Goal: Use online tool/utility: Utilize a website feature to perform a specific function

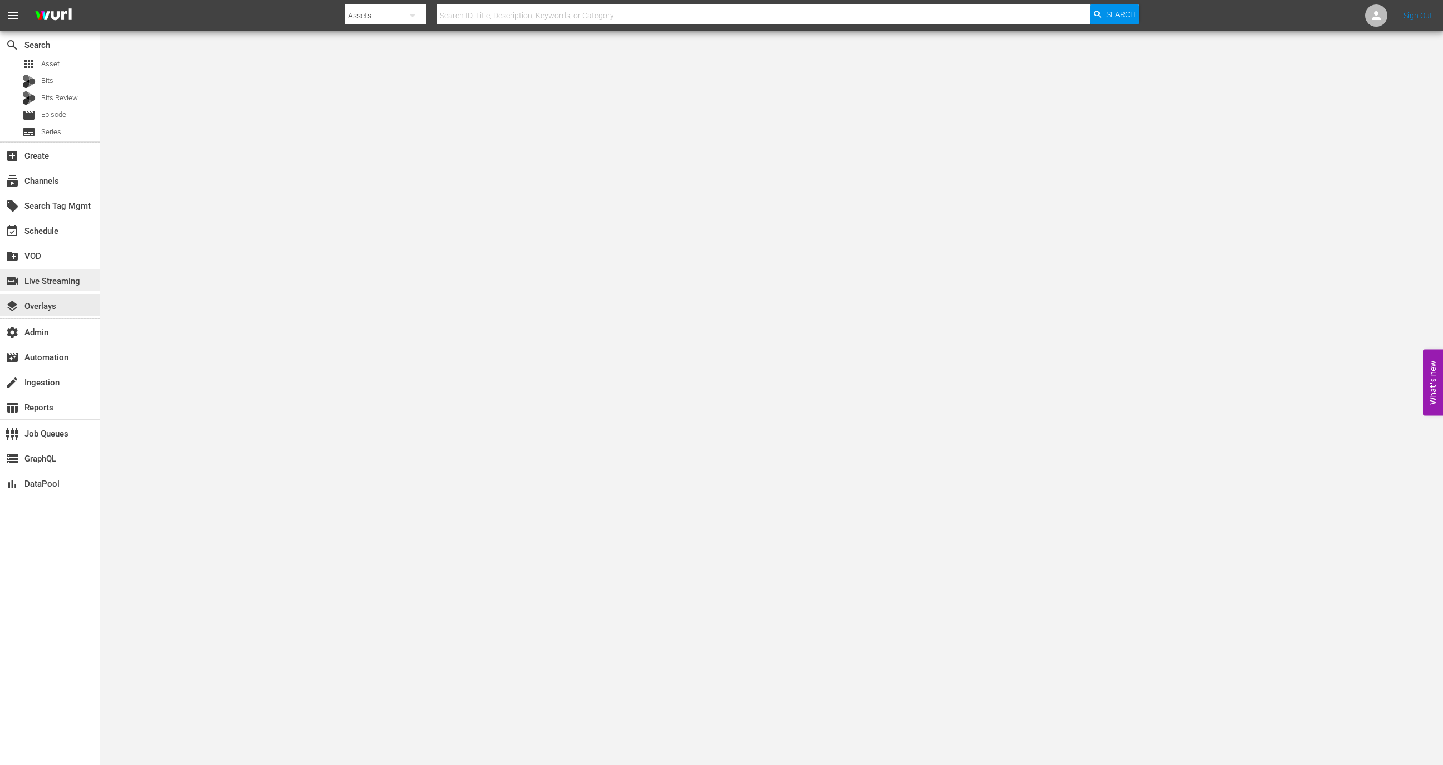
click at [62, 285] on div "switch_video Live Streaming" at bounding box center [31, 280] width 62 height 10
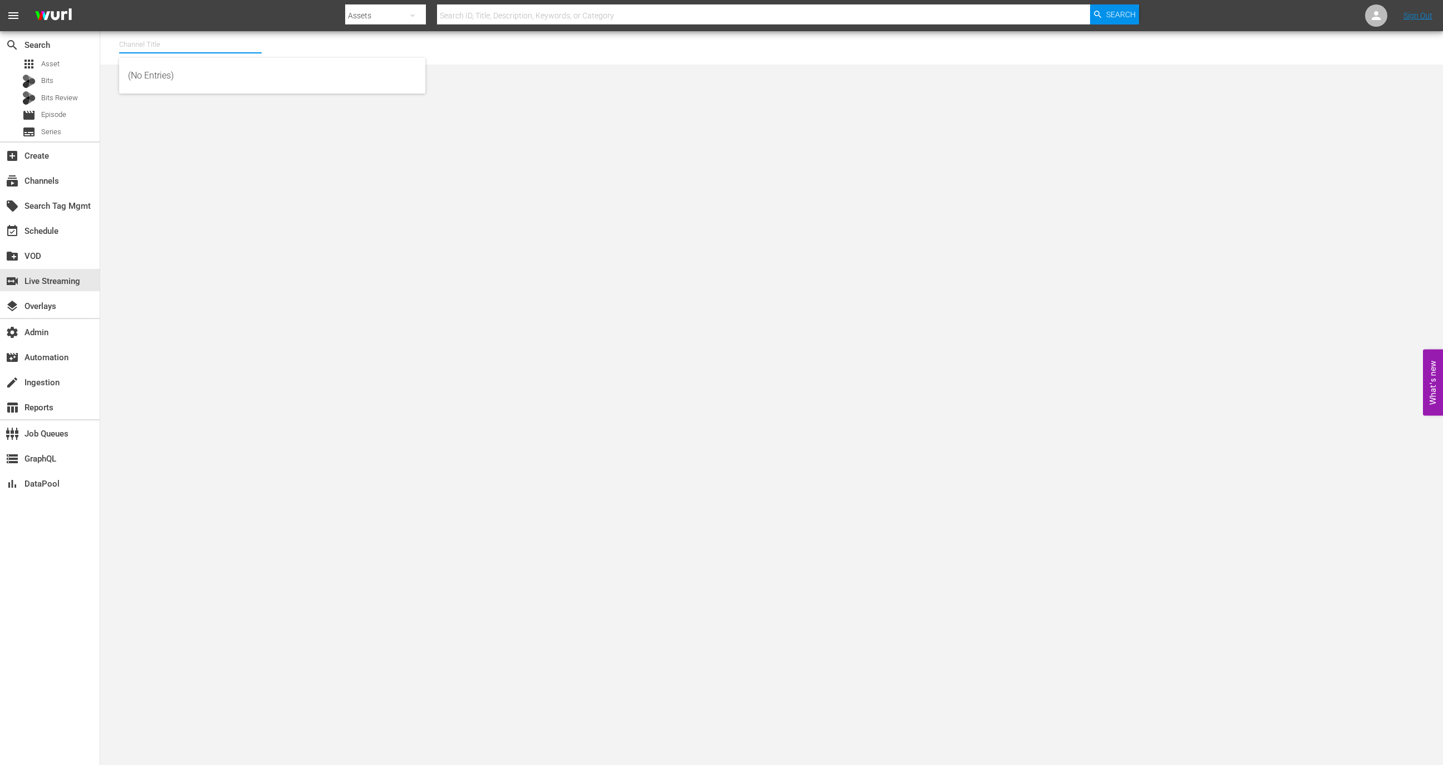
click at [162, 41] on input "text" at bounding box center [190, 44] width 143 height 27
type input "n"
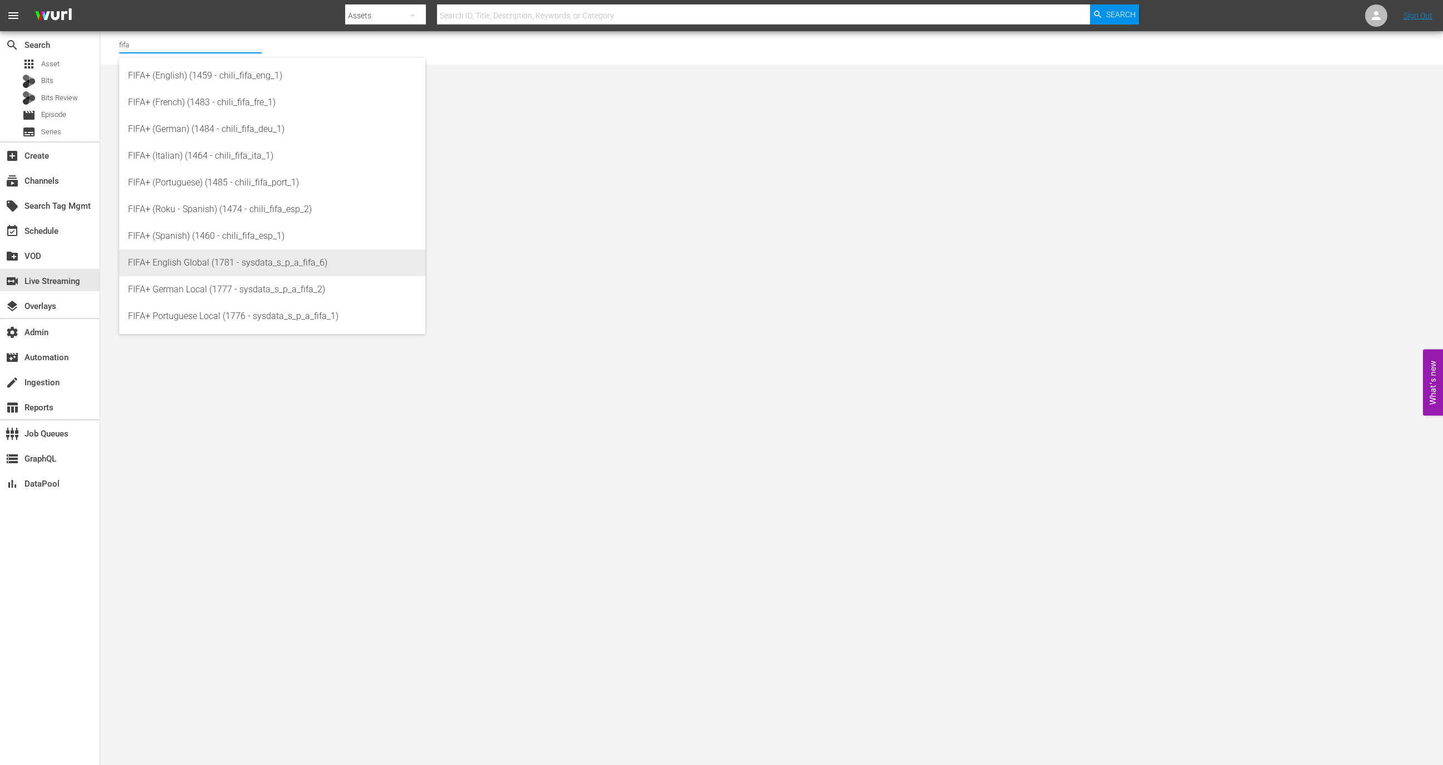
click at [220, 265] on div "FIFA+ English Global (1781 - sysdata_s_p_a_fifa_6)" at bounding box center [272, 262] width 288 height 27
type input "FIFA+ English Global (1781 - sysdata_s_p_a_fifa_6)"
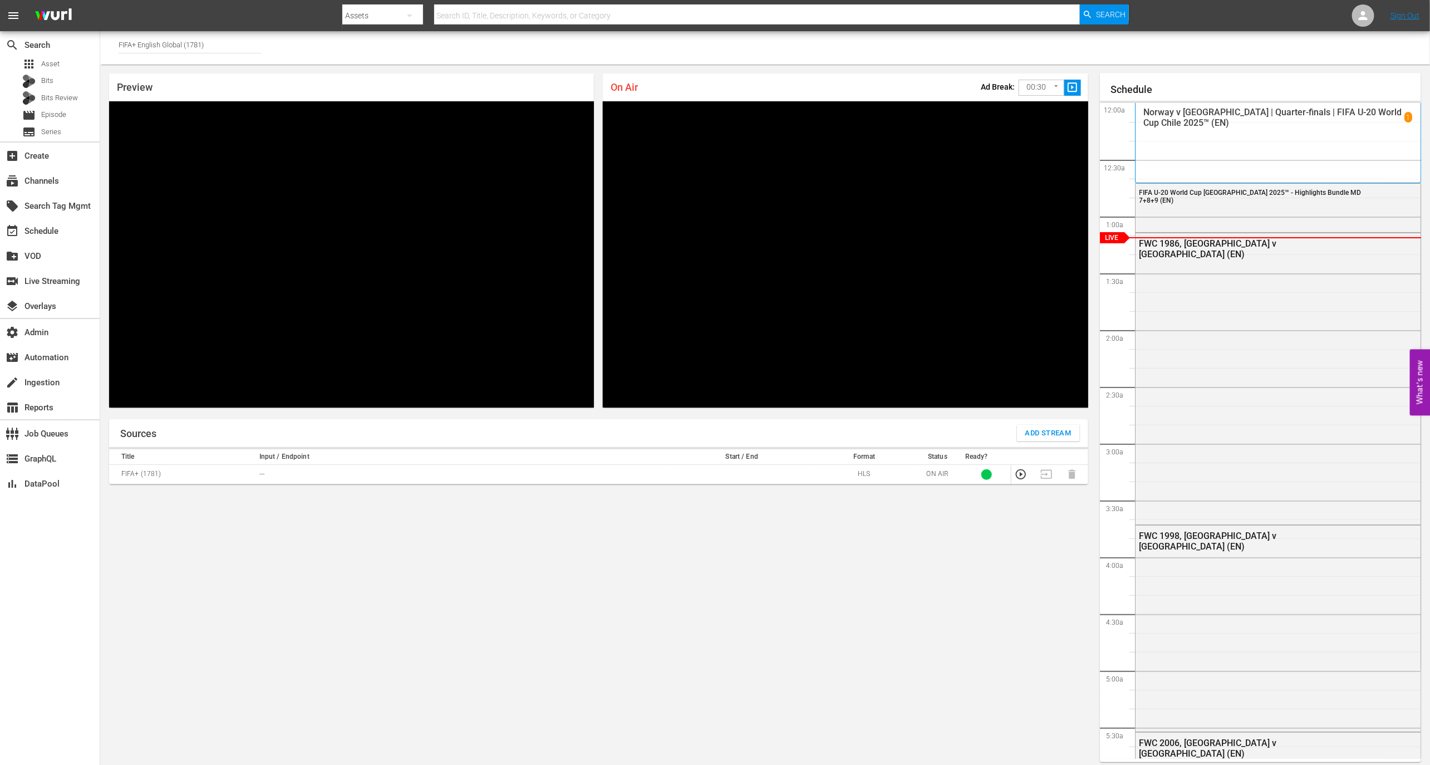
click at [257, 41] on input "FIFA+ English Global (1781)" at bounding box center [190, 44] width 143 height 27
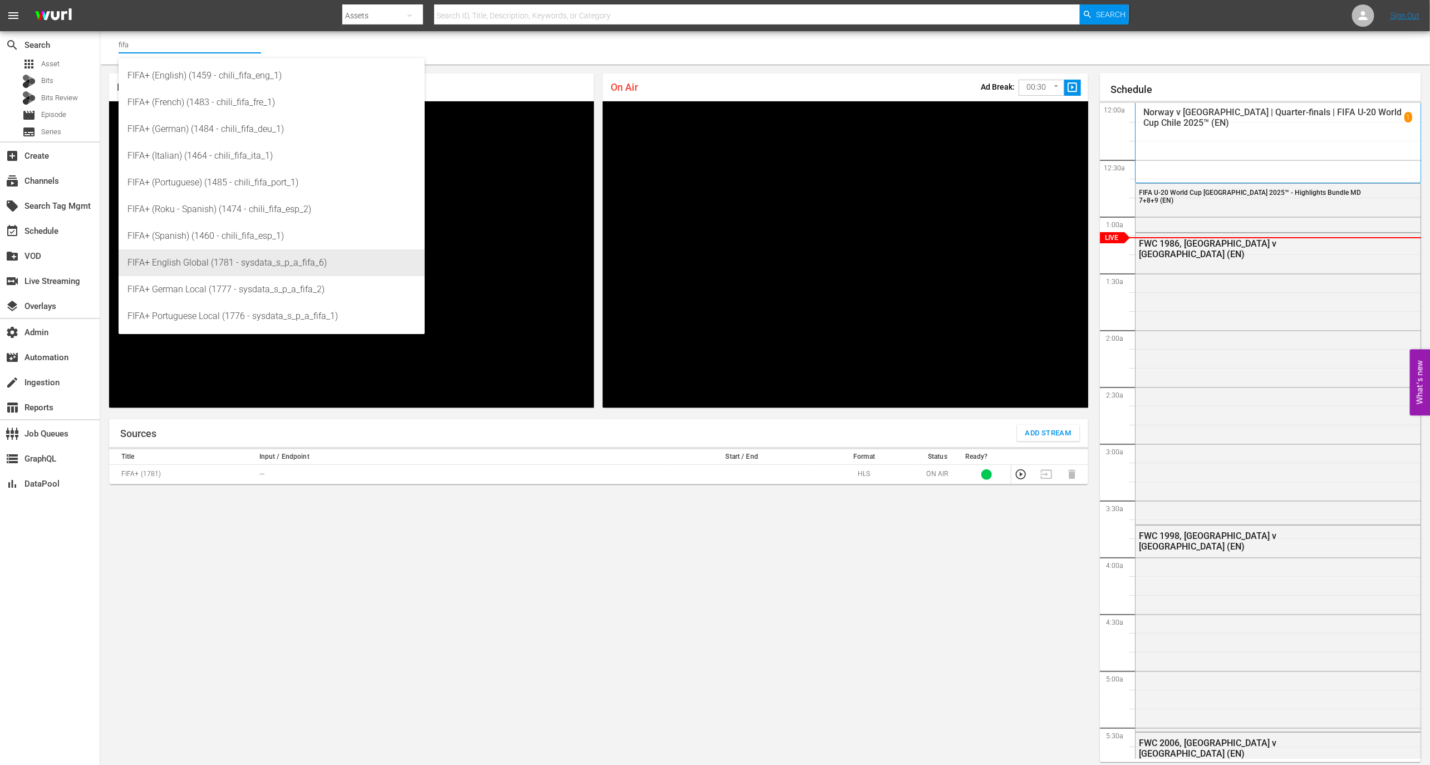
click at [325, 256] on div "FIFA+ English Global (1781 - sysdata_s_p_a_fifa_6)" at bounding box center [272, 262] width 288 height 27
type input "FIFA+ English Global (1781 - sysdata_s_p_a_fifa_6)"
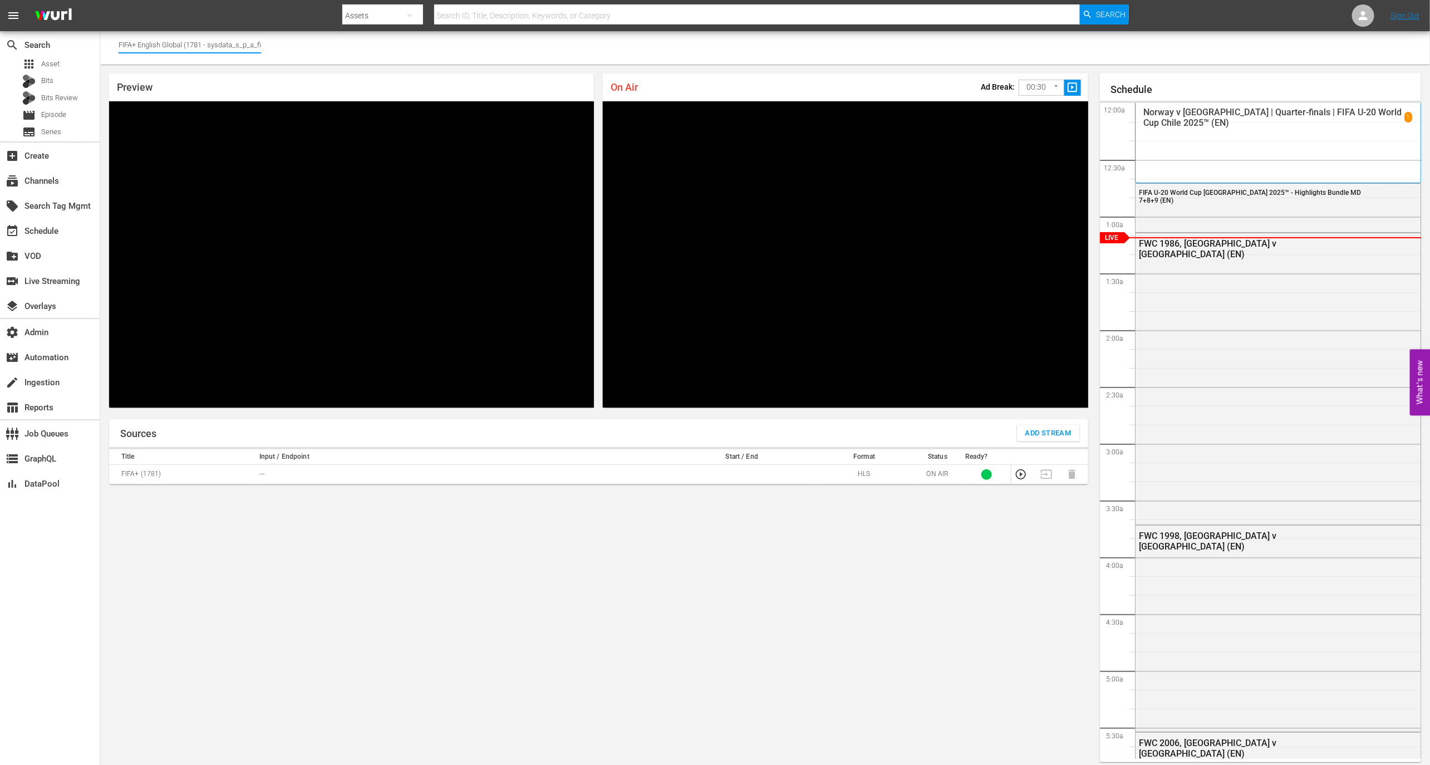
click at [228, 38] on input "FIFA+ English Global (1781 - sysdata_s_p_a_fifa_6)" at bounding box center [190, 44] width 143 height 27
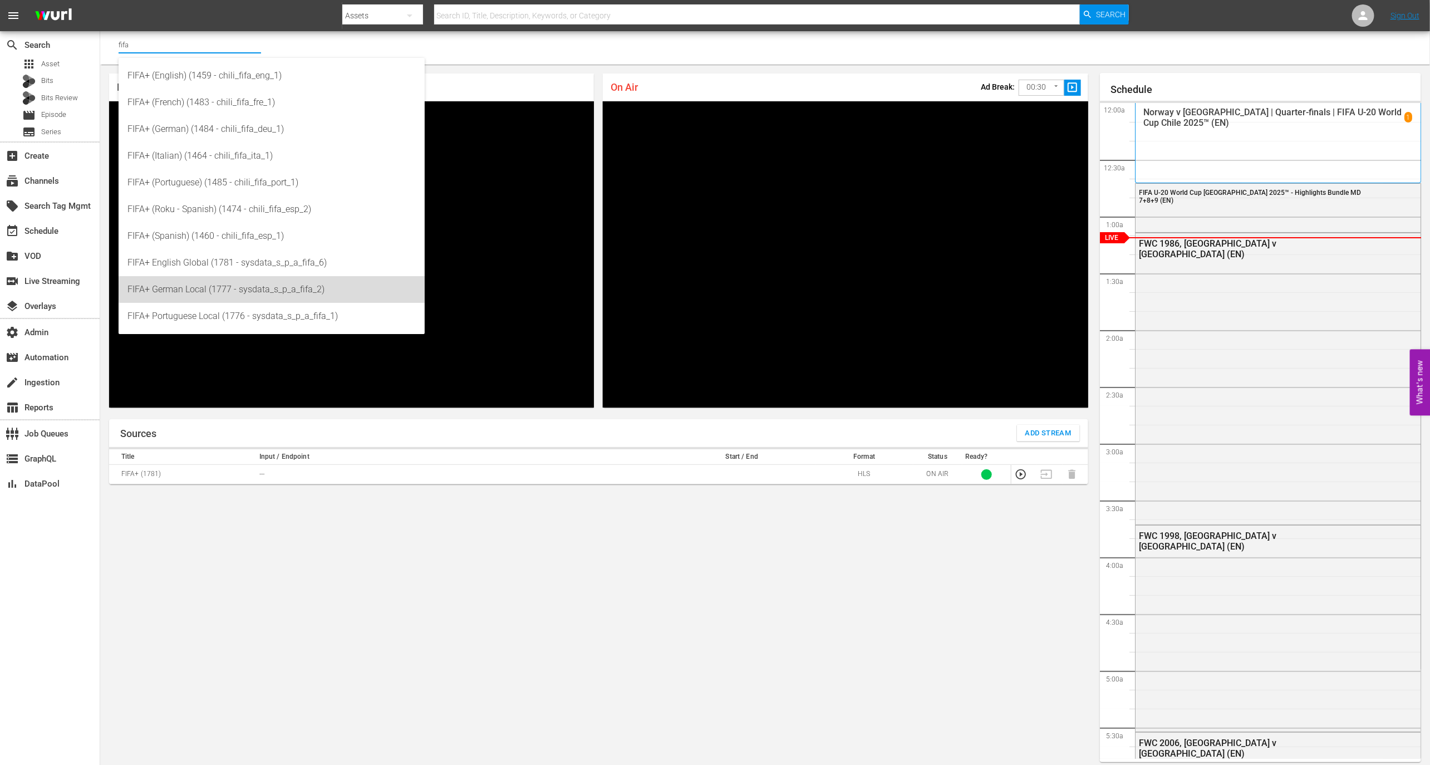
click at [316, 290] on div "FIFA+ German Local (1777 - sysdata_s_p_a_fifa_2)" at bounding box center [272, 289] width 288 height 27
type input "FIFA+ German Local (1777 - sysdata_s_p_a_fifa_2)"
